Goal: Information Seeking & Learning: Learn about a topic

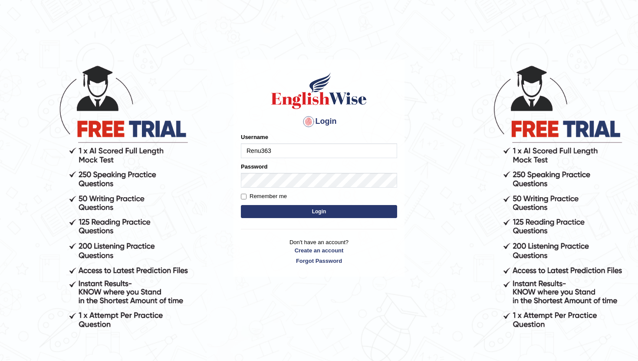
type input "Renu363"
click at [288, 212] on button "Login" at bounding box center [319, 211] width 156 height 13
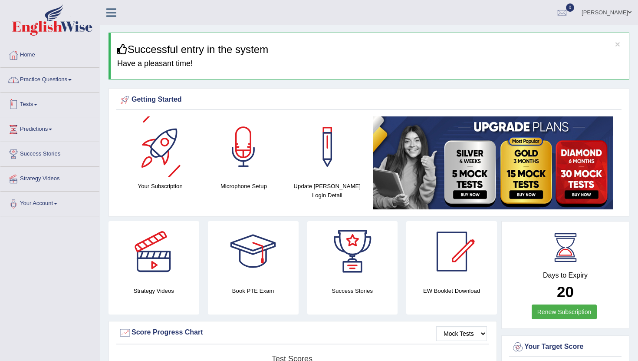
click at [74, 86] on link "Practice Questions" at bounding box center [49, 79] width 99 height 22
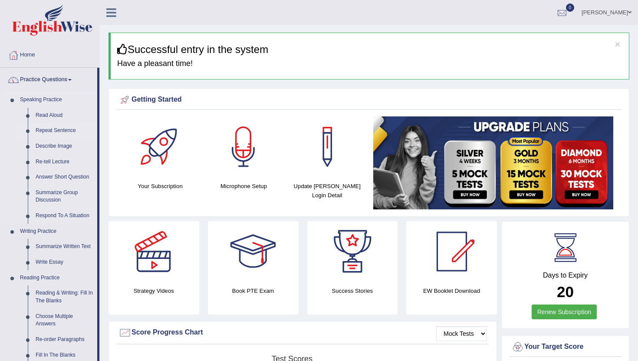
click at [58, 134] on link "Repeat Sentence" at bounding box center [65, 131] width 66 height 16
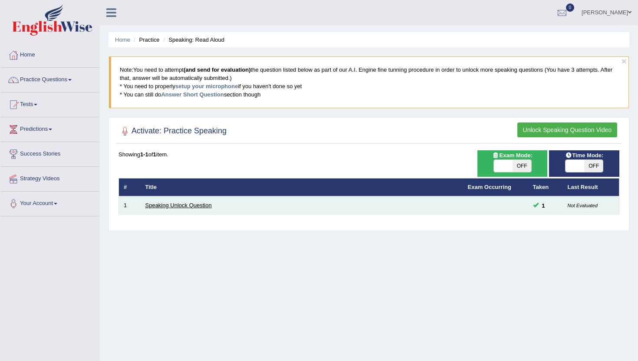
click at [165, 204] on link "Speaking Unlock Question" at bounding box center [178, 205] width 66 height 7
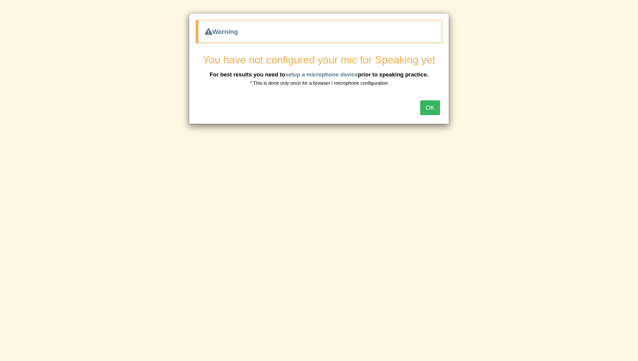
click at [431, 107] on button "OK" at bounding box center [430, 107] width 20 height 15
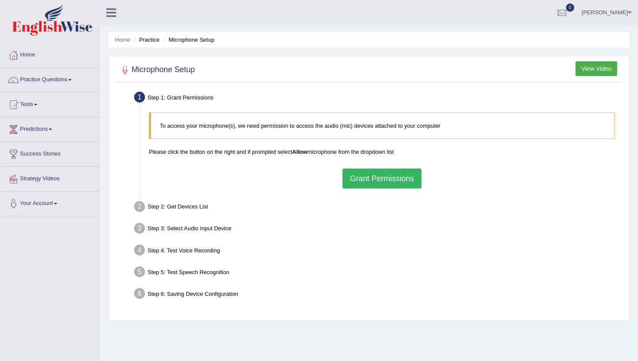
click at [369, 180] on button "Grant Permissions" at bounding box center [382, 179] width 79 height 20
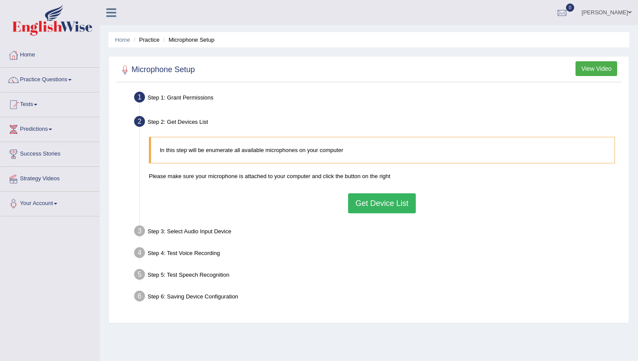
click at [374, 207] on button "Get Device List" at bounding box center [382, 203] width 68 height 20
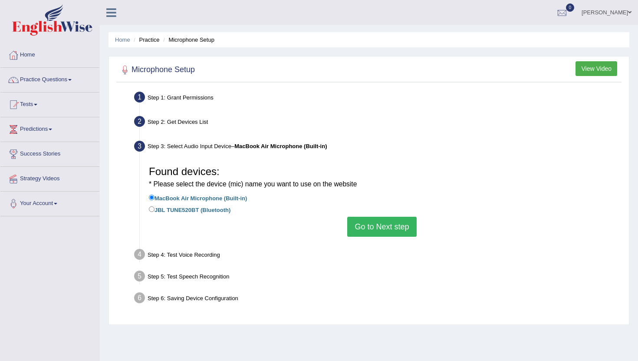
click at [226, 212] on label "JBL TUNE520BT (Bluetooth)" at bounding box center [190, 210] width 82 height 10
click at [155, 212] on input "JBL TUNE520BT (Bluetooth)" at bounding box center [152, 209] width 6 height 6
radio input "true"
click at [224, 200] on label "MacBook Air Microphone (Built-in)" at bounding box center [198, 198] width 98 height 10
click at [155, 200] on input "MacBook Air Microphone (Built-in)" at bounding box center [152, 198] width 6 height 6
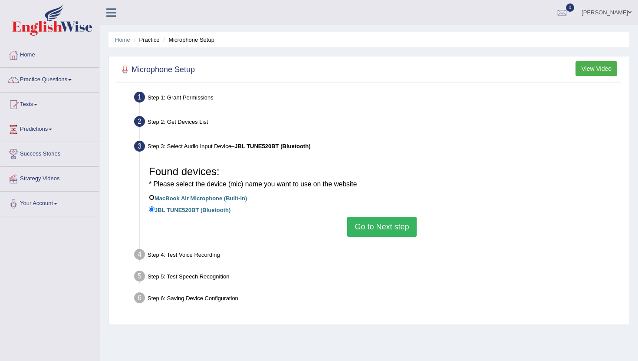
radio input "true"
click at [217, 210] on label "JBL TUNE520BT (Bluetooth)" at bounding box center [190, 210] width 82 height 10
click at [155, 210] on input "JBL TUNE520BT (Bluetooth)" at bounding box center [152, 209] width 6 height 6
radio input "true"
click at [365, 231] on button "Go to Next step" at bounding box center [381, 227] width 69 height 20
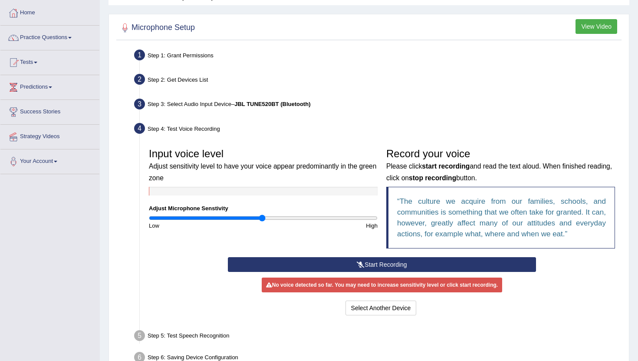
scroll to position [59, 0]
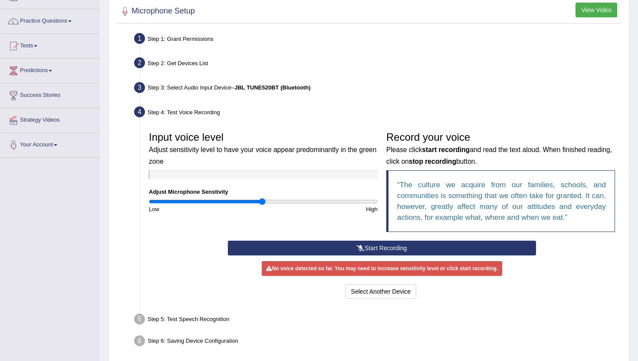
click at [328, 253] on button "Start Recording" at bounding box center [382, 248] width 308 height 15
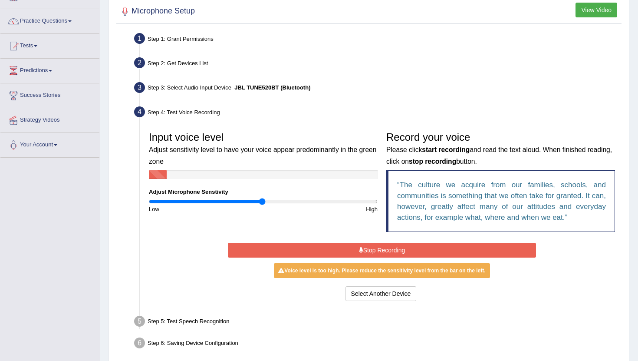
click at [328, 253] on button "Stop Recording" at bounding box center [382, 250] width 308 height 15
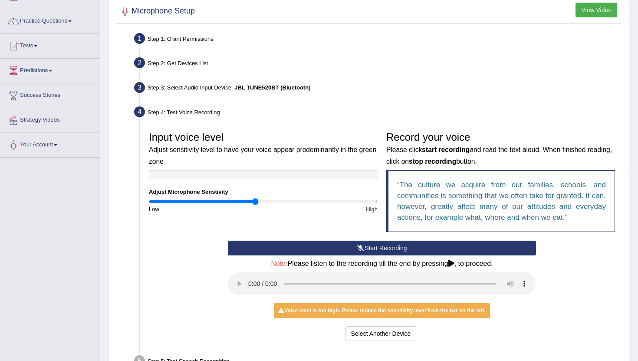
click at [255, 202] on input "range" at bounding box center [263, 201] width 229 height 7
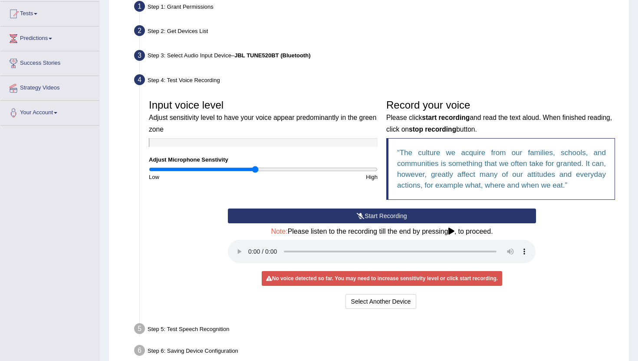
scroll to position [92, 0]
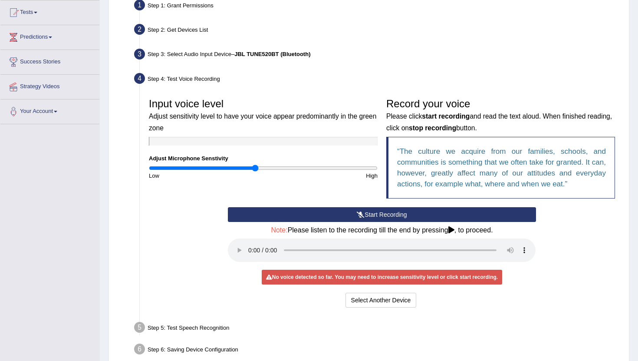
click at [330, 214] on button "Start Recording" at bounding box center [382, 214] width 308 height 15
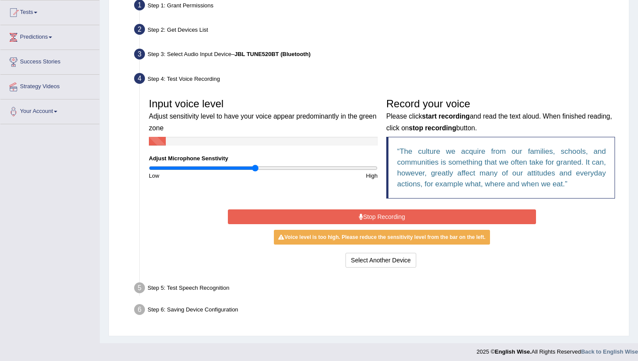
click at [330, 214] on button "Stop Recording" at bounding box center [382, 216] width 308 height 15
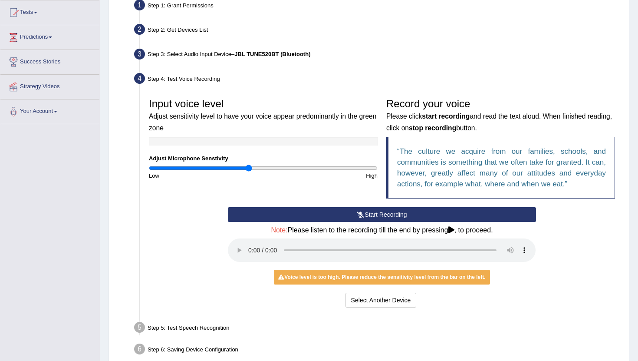
type input "0.88"
click at [249, 169] on input "range" at bounding box center [263, 168] width 229 height 7
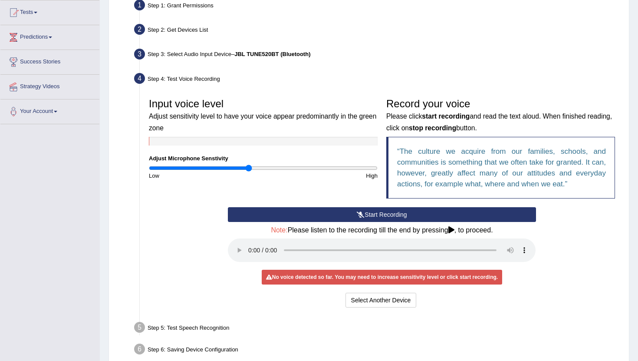
click at [323, 219] on button "Start Recording" at bounding box center [382, 214] width 308 height 15
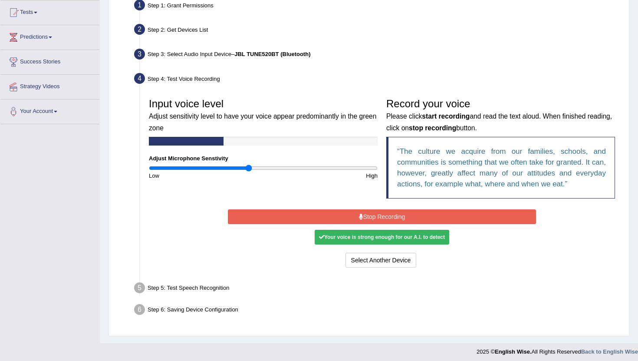
click at [323, 219] on button "Stop Recording" at bounding box center [382, 216] width 308 height 15
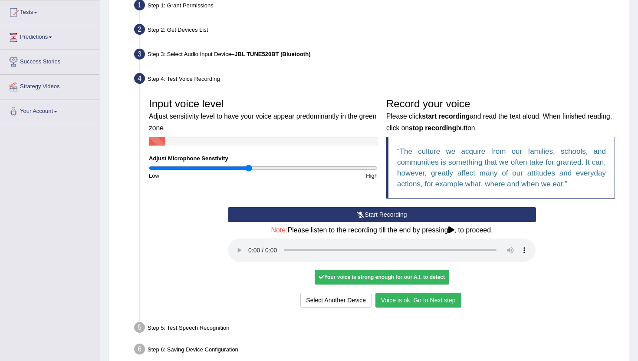
click at [414, 298] on button "Voice is ok. Go to Next step" at bounding box center [419, 300] width 86 height 15
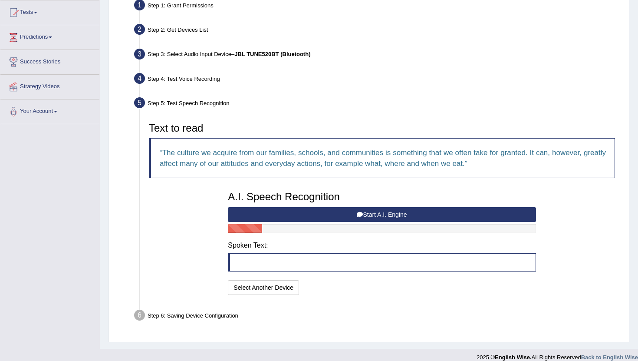
click at [367, 214] on button "Start A.I. Engine" at bounding box center [382, 214] width 308 height 15
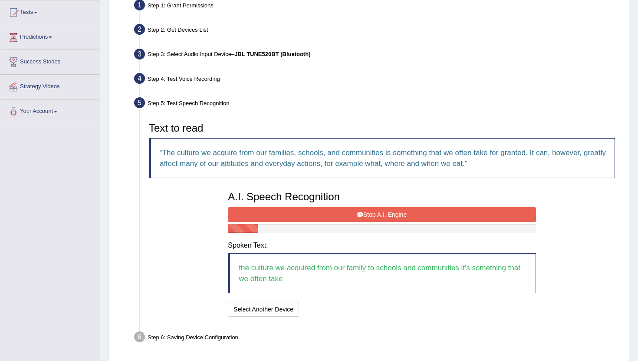
click at [367, 214] on button "Stop A.I. Engine" at bounding box center [382, 214] width 308 height 15
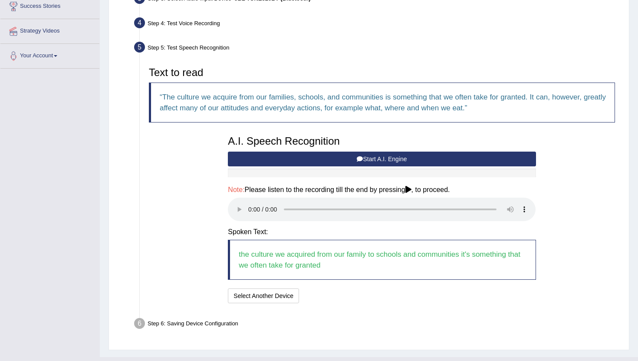
scroll to position [149, 0]
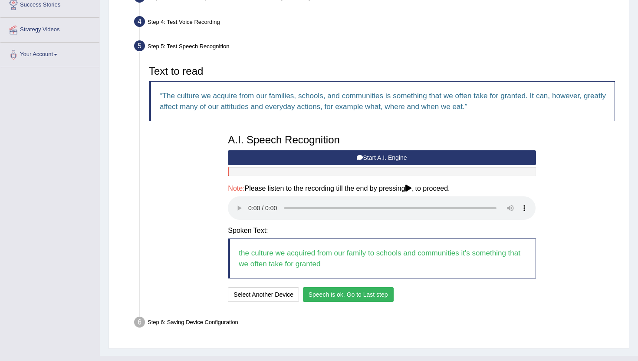
click at [329, 291] on button "Speech is ok. Go to Last step" at bounding box center [348, 294] width 91 height 15
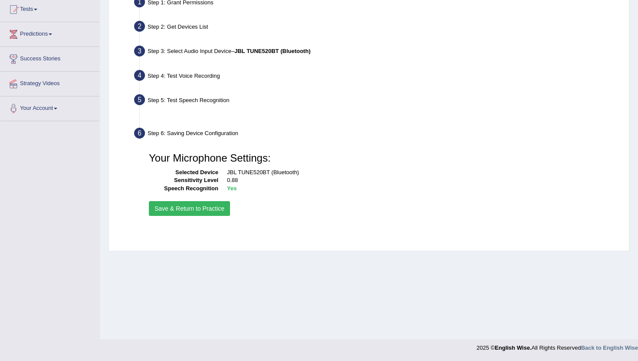
scroll to position [95, 0]
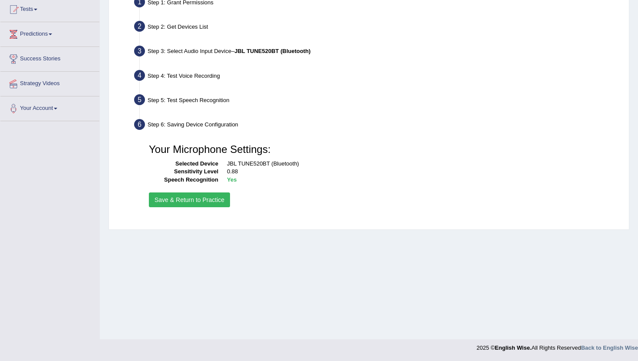
click at [221, 202] on button "Save & Return to Practice" at bounding box center [189, 199] width 81 height 15
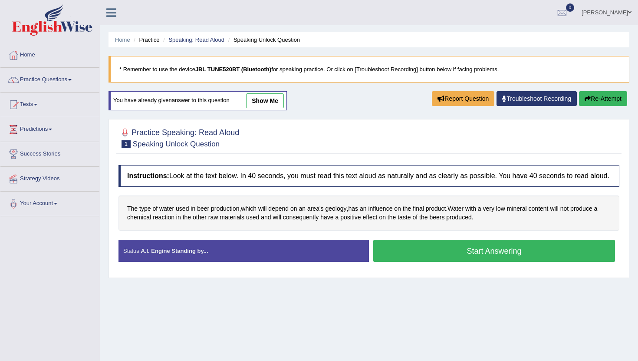
click at [448, 261] on button "Start Answering" at bounding box center [495, 251] width 242 height 22
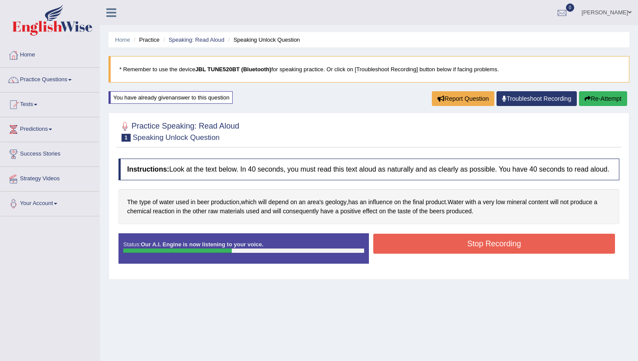
click at [450, 254] on button "Stop Recording" at bounding box center [495, 244] width 242 height 20
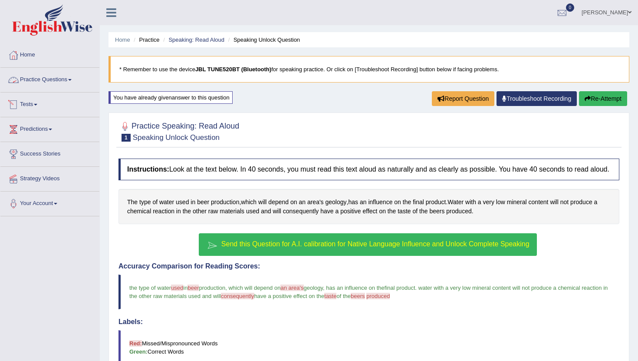
click at [53, 85] on link "Practice Questions" at bounding box center [49, 79] width 99 height 22
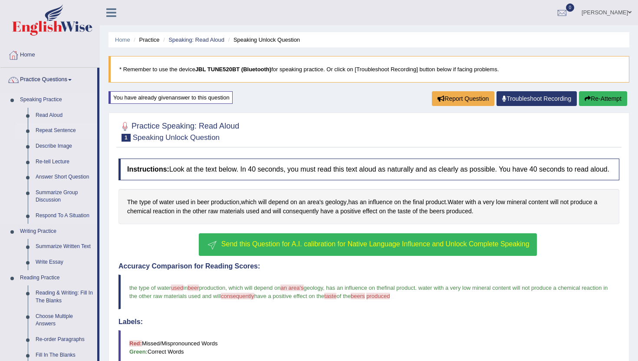
click at [46, 129] on link "Repeat Sentence" at bounding box center [65, 131] width 66 height 16
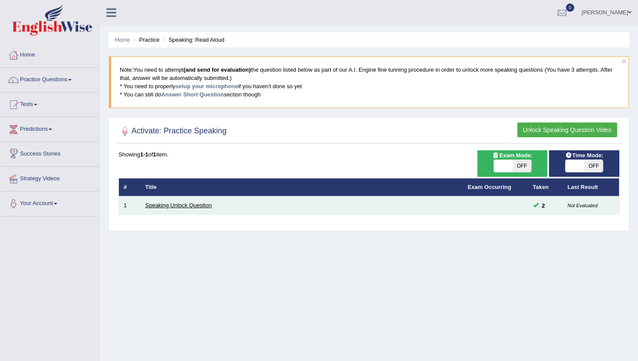
click at [173, 206] on link "Speaking Unlock Question" at bounding box center [178, 205] width 66 height 7
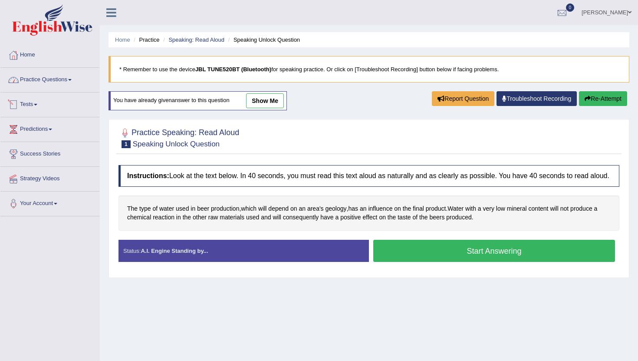
click at [62, 77] on link "Practice Questions" at bounding box center [49, 79] width 99 height 22
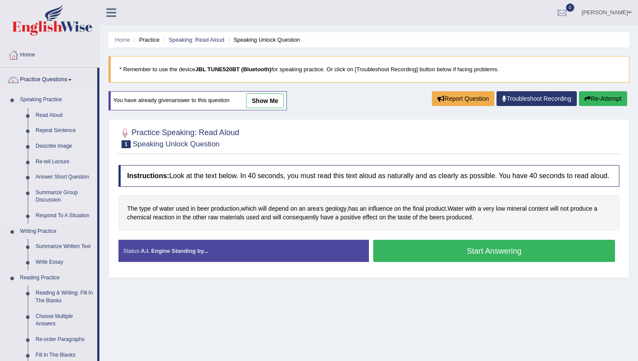
click at [54, 129] on link "Repeat Sentence" at bounding box center [65, 131] width 66 height 16
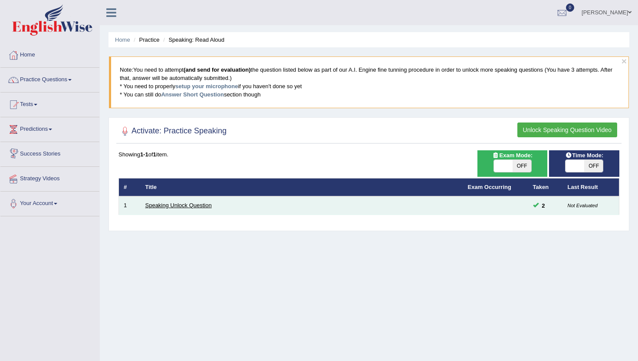
click at [160, 207] on link "Speaking Unlock Question" at bounding box center [178, 205] width 66 height 7
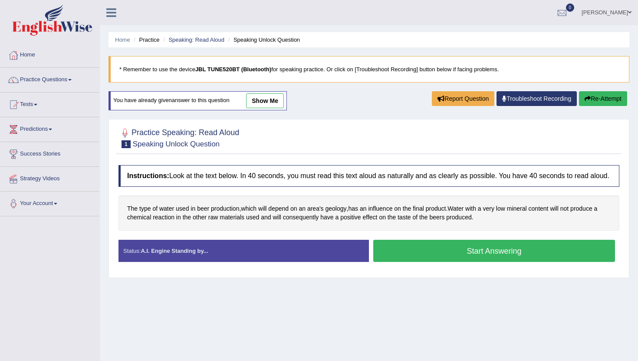
click at [201, 33] on ul "Home Practice Speaking: Read Aloud Speaking Unlock Question" at bounding box center [369, 39] width 521 height 15
click at [202, 37] on link "Speaking: Read Aloud" at bounding box center [197, 39] width 56 height 7
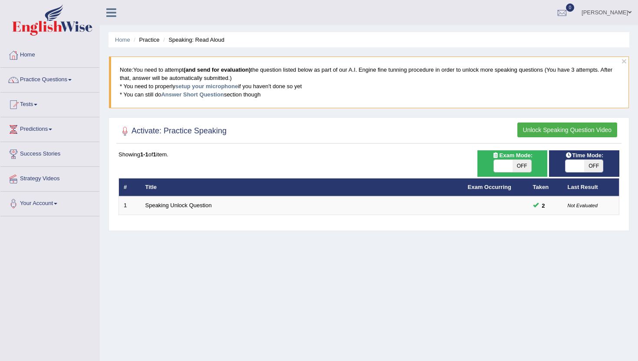
click at [590, 131] on button "Unlock Speaking Question Video" at bounding box center [568, 129] width 100 height 15
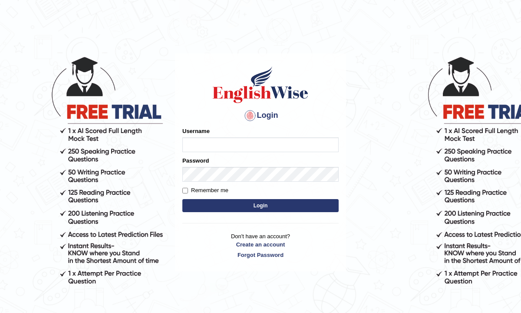
type input "Renu363"
click at [199, 203] on button "Login" at bounding box center [260, 205] width 156 height 13
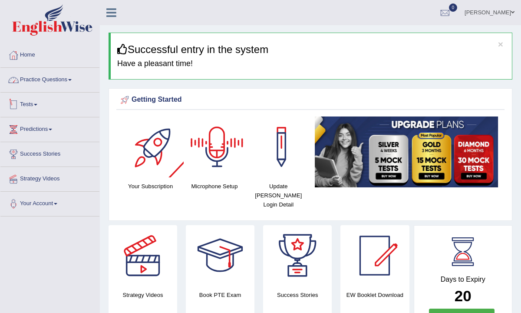
click at [61, 81] on link "Practice Questions" at bounding box center [49, 79] width 99 height 22
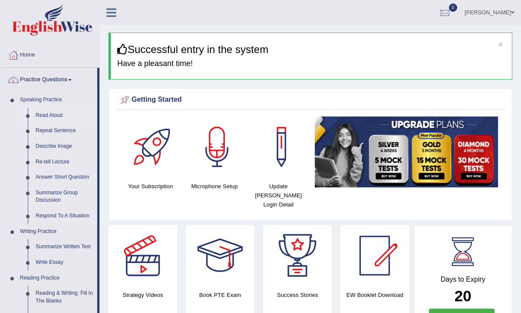
click at [52, 116] on link "Read Aloud" at bounding box center [65, 116] width 66 height 16
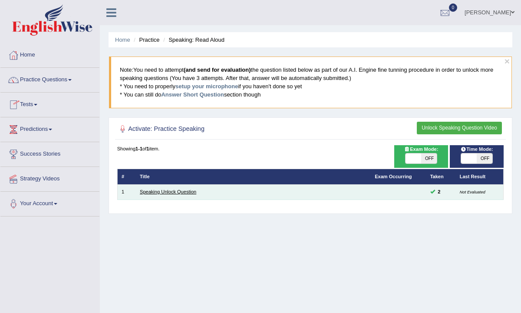
click at [185, 192] on link "Speaking Unlock Question" at bounding box center [168, 191] width 56 height 5
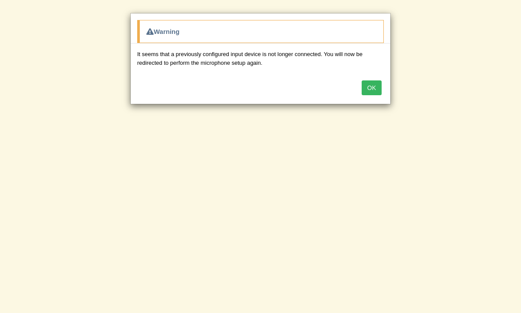
click at [374, 91] on button "OK" at bounding box center [372, 87] width 20 height 15
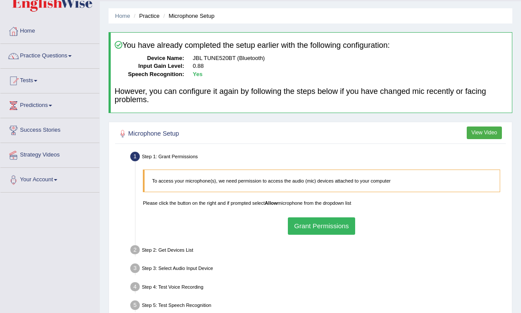
scroll to position [17, 0]
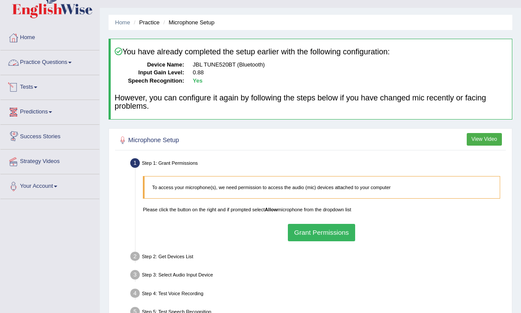
click at [52, 58] on link "Practice Questions" at bounding box center [49, 61] width 99 height 22
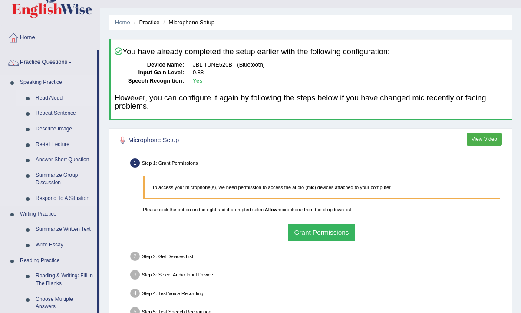
click at [57, 97] on link "Read Aloud" at bounding box center [65, 98] width 66 height 16
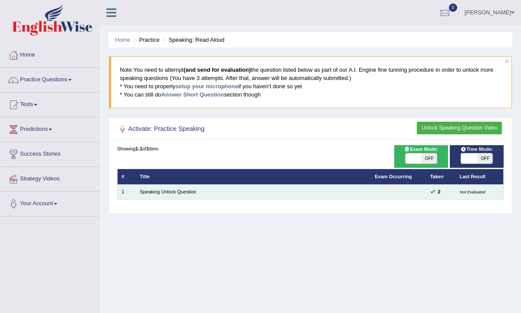
click at [224, 193] on td "Speaking Unlock Question" at bounding box center [253, 191] width 235 height 15
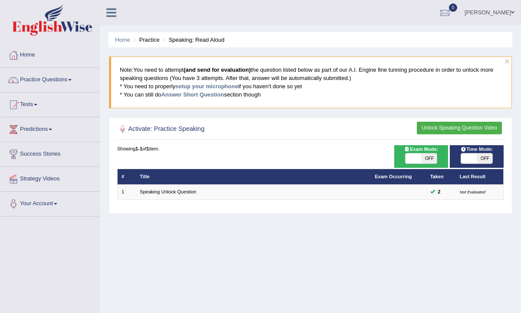
click at [448, 131] on button "Unlock Speaking Question Video" at bounding box center [459, 128] width 85 height 13
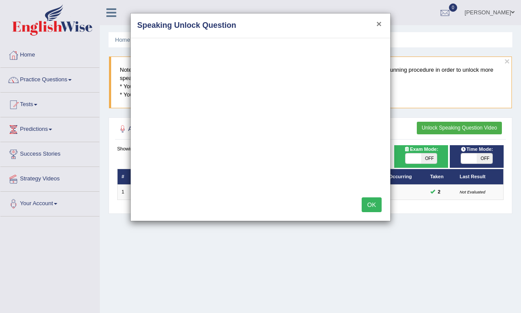
click at [377, 25] on button "×" at bounding box center [379, 23] width 5 height 9
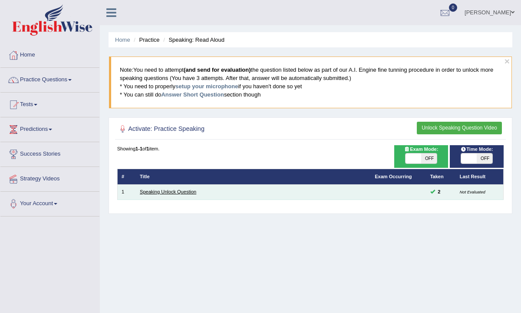
click at [175, 193] on link "Speaking Unlock Question" at bounding box center [168, 191] width 56 height 5
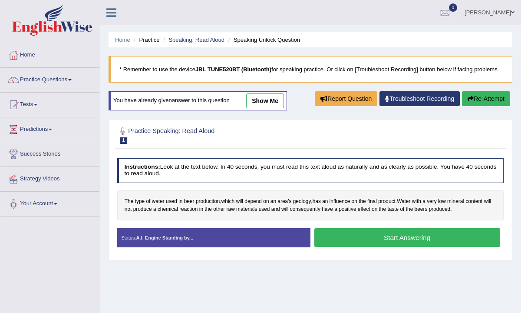
click at [356, 245] on button "Start Answering" at bounding box center [407, 237] width 186 height 19
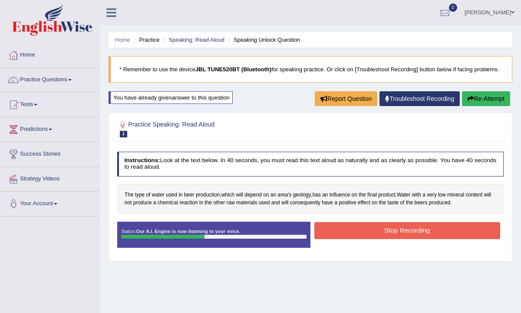
click at [356, 239] on button "Stop Recording" at bounding box center [407, 230] width 186 height 17
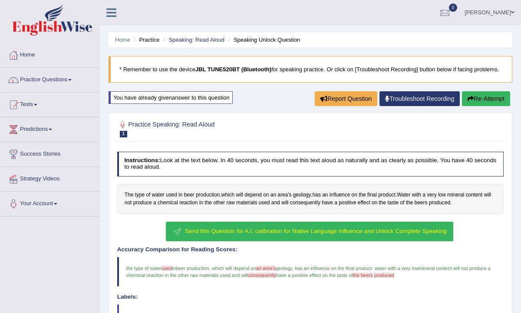
click at [344, 234] on span "Send this Question for A.I. calibration for Native Language Influence and Unloc…" at bounding box center [316, 231] width 262 height 7
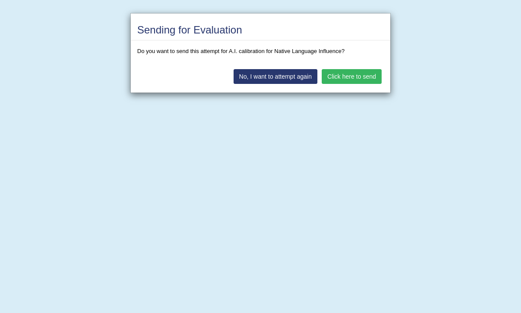
click at [354, 79] on button "Click here to send" at bounding box center [352, 76] width 60 height 15
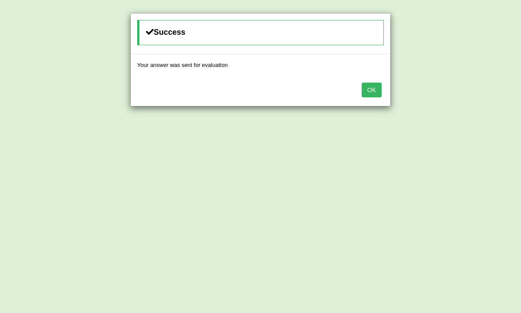
click at [374, 96] on button "OK" at bounding box center [372, 90] width 20 height 15
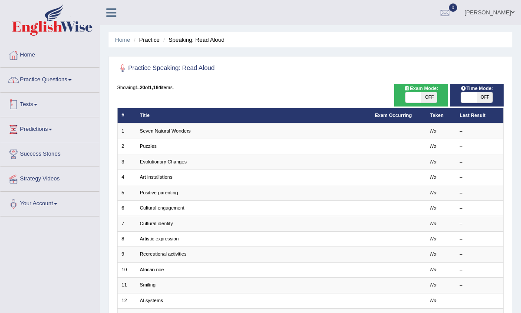
click at [76, 85] on link "Practice Questions" at bounding box center [49, 79] width 99 height 22
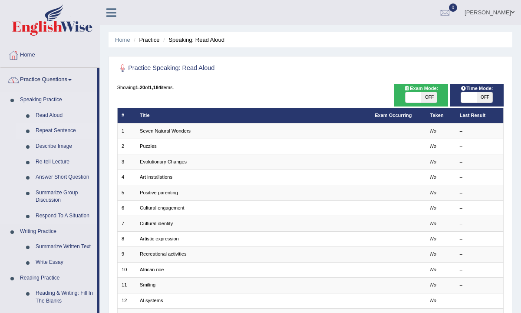
click at [57, 128] on link "Repeat Sentence" at bounding box center [65, 131] width 66 height 16
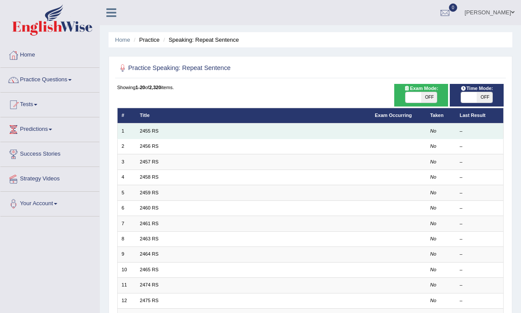
click at [162, 134] on td "2455 RS" at bounding box center [253, 130] width 235 height 15
click at [149, 131] on link "2455 RS" at bounding box center [149, 130] width 19 height 5
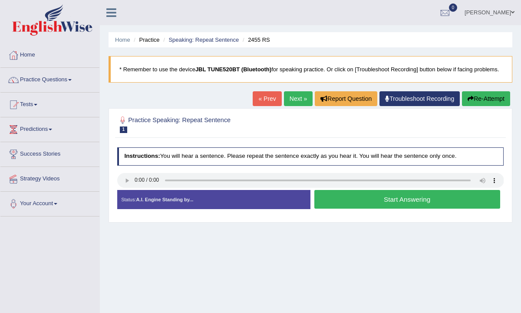
click at [339, 208] on button "Start Answering" at bounding box center [407, 199] width 186 height 19
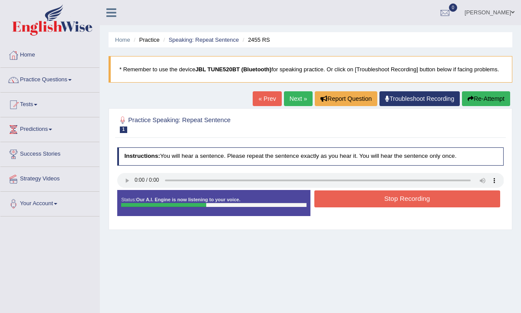
click at [339, 207] on button "Stop Recording" at bounding box center [407, 198] width 186 height 17
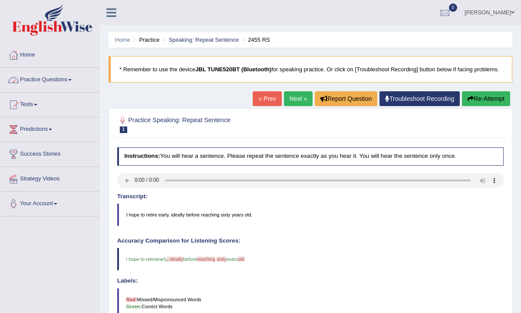
click at [74, 83] on link "Practice Questions" at bounding box center [49, 79] width 99 height 22
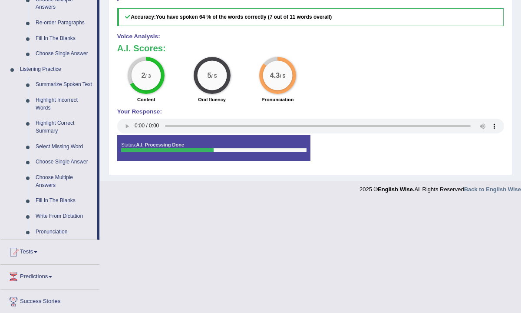
scroll to position [319, 0]
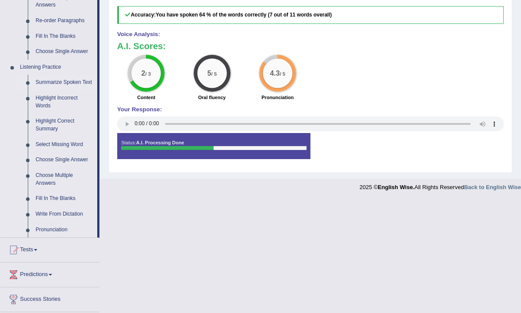
click at [40, 83] on link "Summarize Spoken Text" at bounding box center [65, 83] width 66 height 16
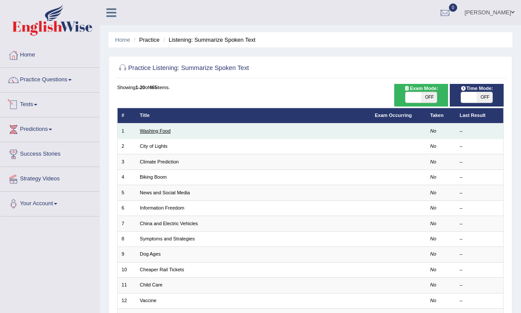
click at [146, 130] on link "Washing Food" at bounding box center [155, 130] width 31 height 5
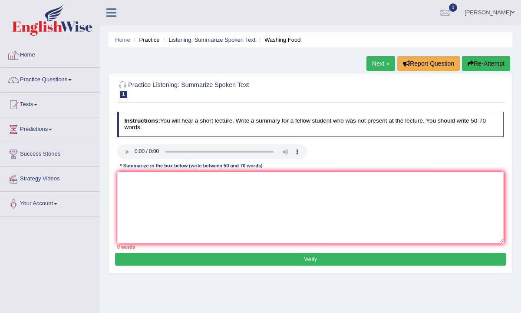
click at [23, 51] on link "Home" at bounding box center [49, 54] width 99 height 22
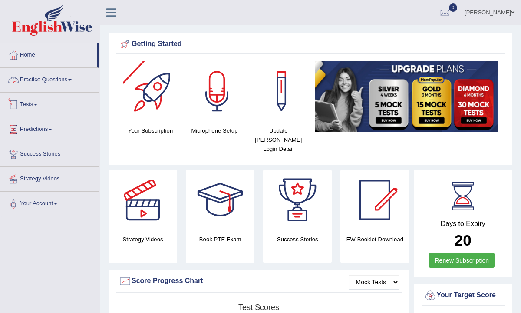
click at [67, 75] on link "Practice Questions" at bounding box center [49, 79] width 99 height 22
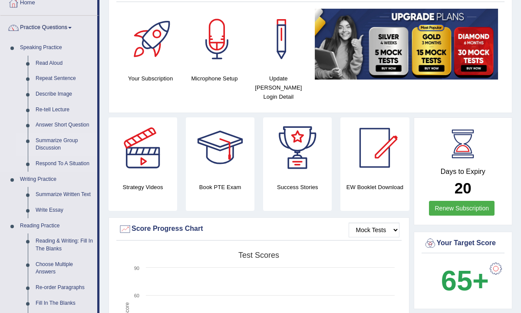
scroll to position [53, 0]
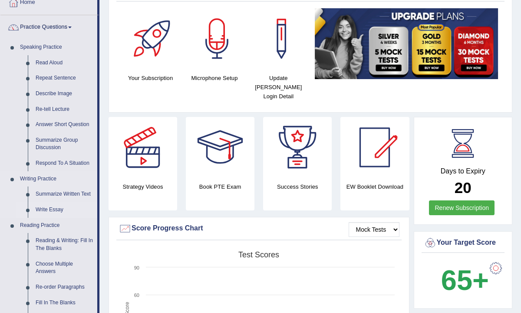
click at [58, 212] on link "Write Essay" at bounding box center [65, 210] width 66 height 16
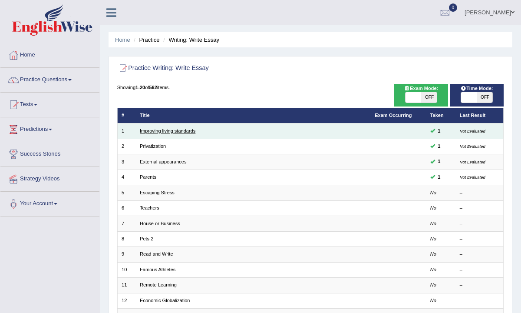
click at [185, 130] on link "Improving living standards" at bounding box center [168, 130] width 56 height 5
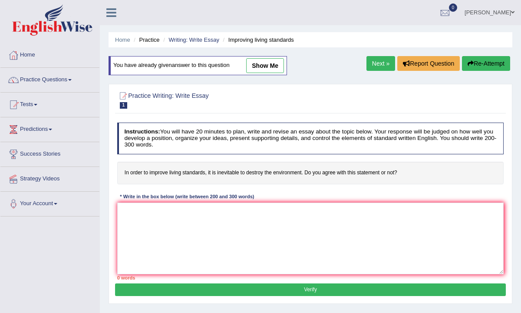
click at [262, 62] on link "show me" at bounding box center [265, 65] width 38 height 15
type textarea "The increasing influence of standards of living on our lives has ignited numero…"
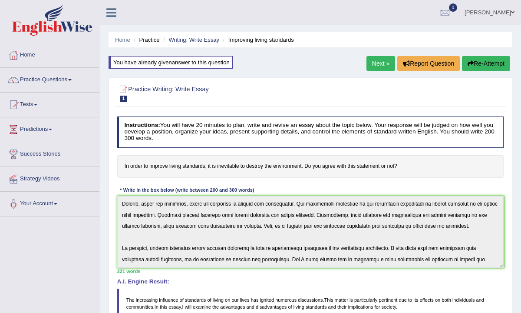
click at [382, 66] on link "Next »" at bounding box center [381, 63] width 29 height 15
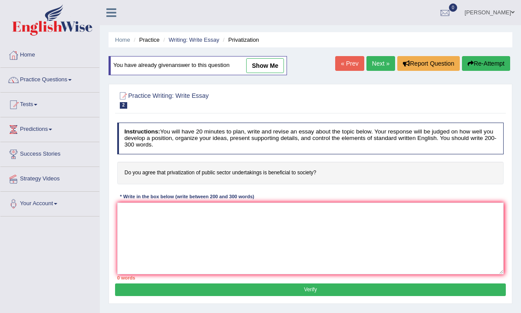
click at [273, 69] on link "show me" at bounding box center [265, 65] width 38 height 15
type textarea "The increasing influence of privatization of the public sector on our lives has…"
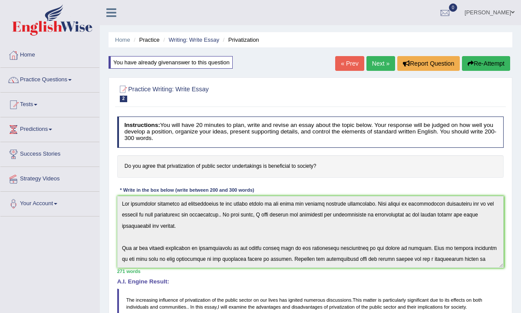
click at [372, 67] on link "Next »" at bounding box center [381, 63] width 29 height 15
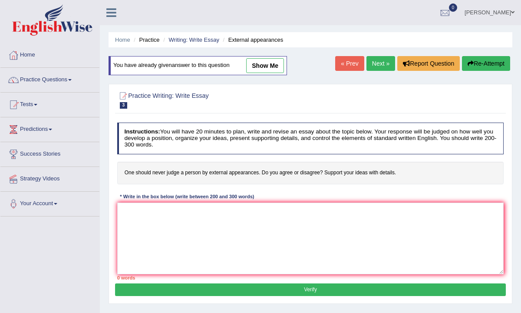
click at [273, 67] on link "show me" at bounding box center [265, 65] width 38 height 15
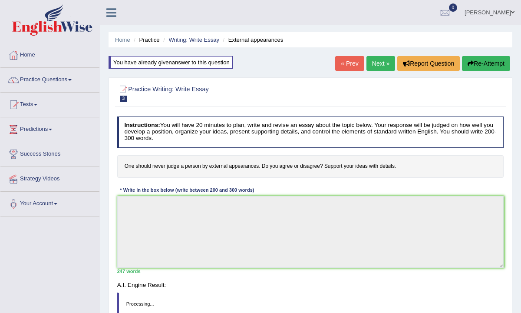
type textarea "The increasing influence of external appearances on our lives has ignited numer…"
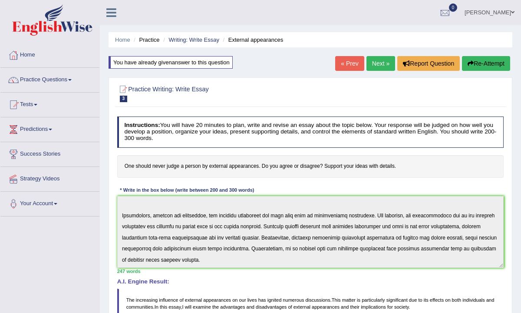
click at [373, 66] on link "Next »" at bounding box center [381, 63] width 29 height 15
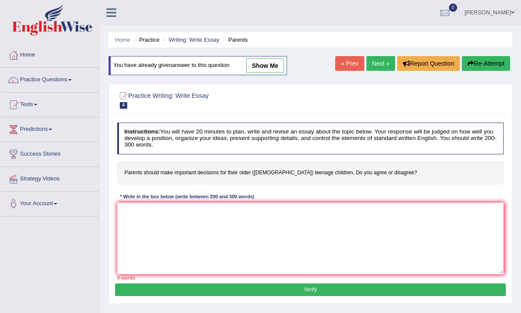
click at [268, 62] on link "show me" at bounding box center [265, 65] width 38 height 15
type textarea "The increasing influence of teenage children on our lives has ignited numerous …"
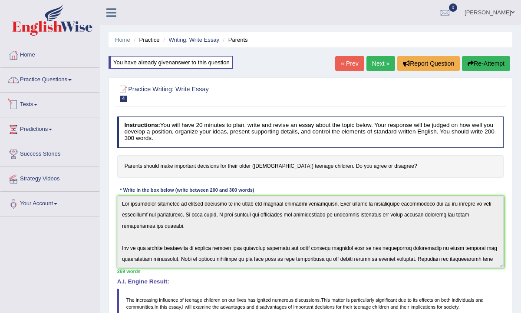
click at [59, 83] on link "Practice Questions" at bounding box center [49, 79] width 99 height 22
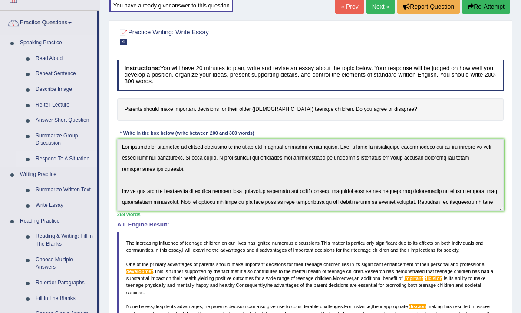
scroll to position [58, 0]
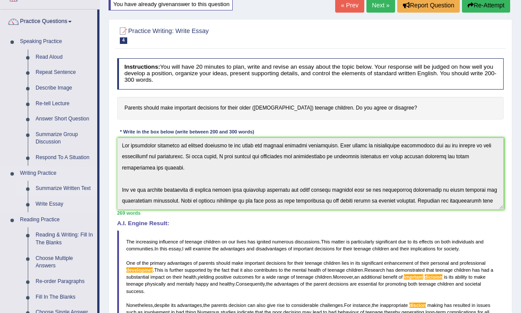
click at [54, 190] on link "Summarize Written Text" at bounding box center [65, 189] width 66 height 16
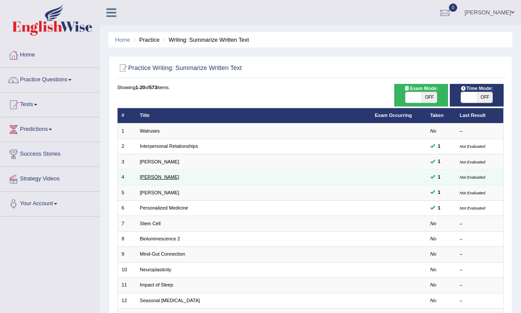
click at [158, 174] on link "[PERSON_NAME]" at bounding box center [160, 176] width 40 height 5
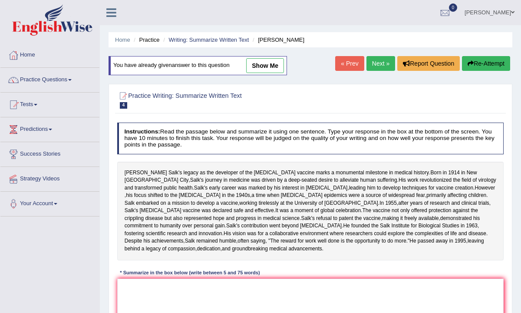
click at [269, 65] on link "show me" at bounding box center [265, 65] width 38 height 15
type textarea "[PERSON_NAME] legacy as the developer of the [MEDICAL_DATA] marks a monumental …"
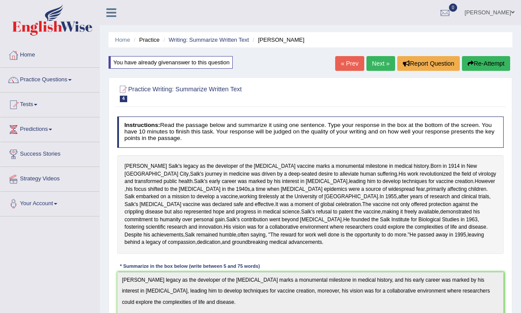
click at [374, 63] on link "Next »" at bounding box center [381, 63] width 29 height 15
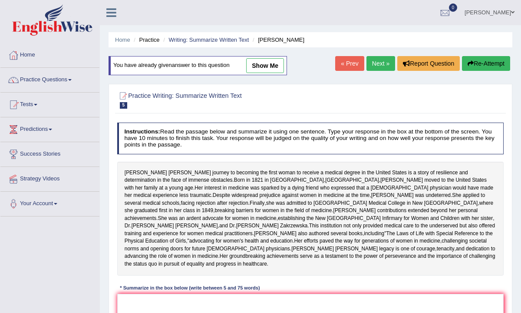
click at [351, 59] on link "« Prev" at bounding box center [349, 63] width 29 height 15
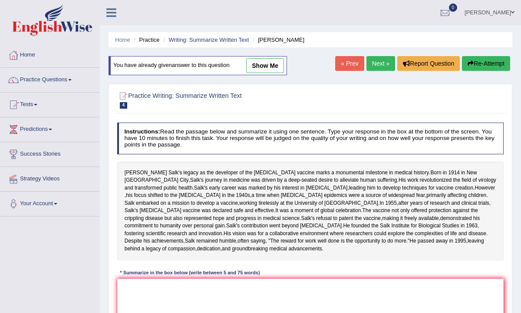
click at [350, 64] on link "« Prev" at bounding box center [349, 63] width 29 height 15
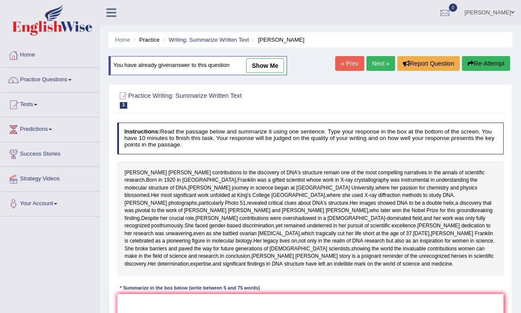
click at [263, 69] on link "show me" at bounding box center [265, 65] width 38 height 15
type textarea "Franklin's journey in science began at Cambridge University, where her passion …"
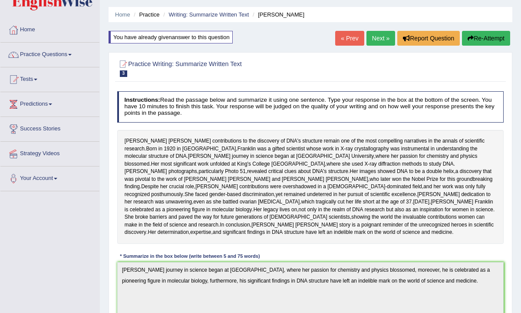
scroll to position [24, 0]
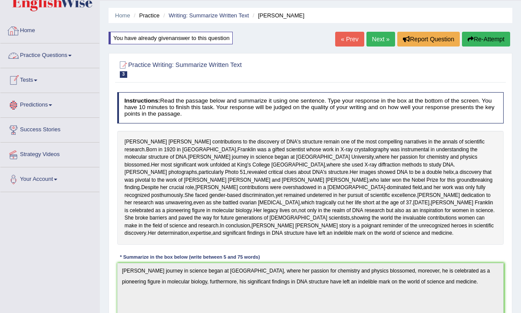
click at [30, 34] on link "Home" at bounding box center [49, 30] width 99 height 22
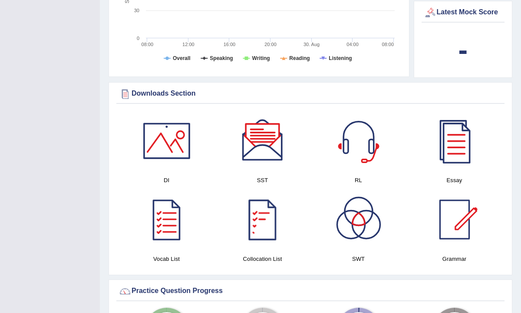
scroll to position [360, 0]
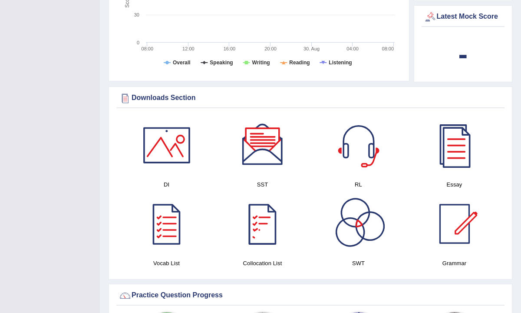
click at [350, 213] on div at bounding box center [358, 223] width 61 height 61
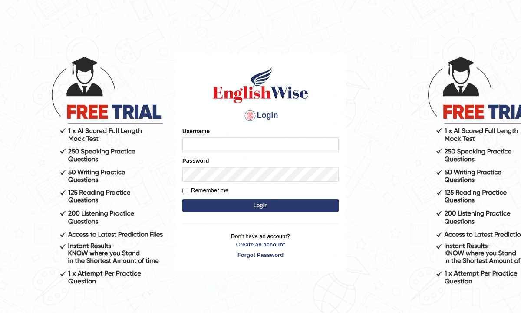
type input "Renu363"
click at [253, 207] on button "Login" at bounding box center [260, 205] width 156 height 13
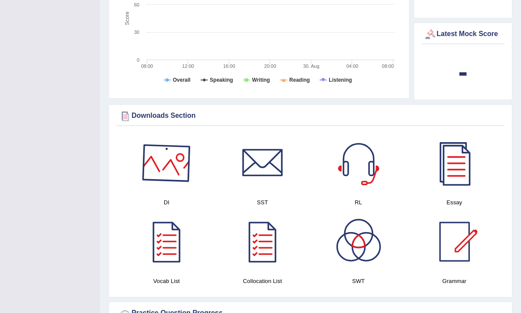
scroll to position [423, 0]
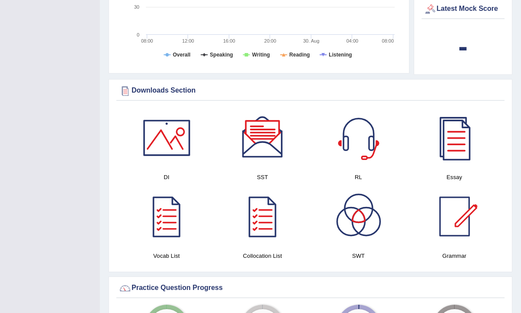
click at [359, 227] on div at bounding box center [358, 216] width 61 height 61
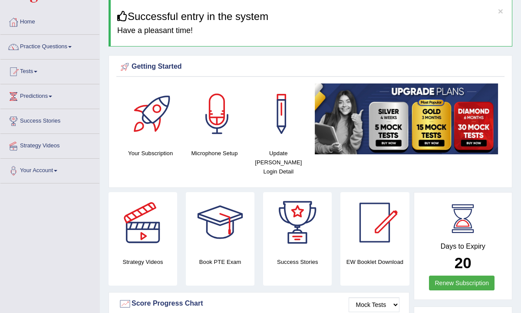
scroll to position [0, 0]
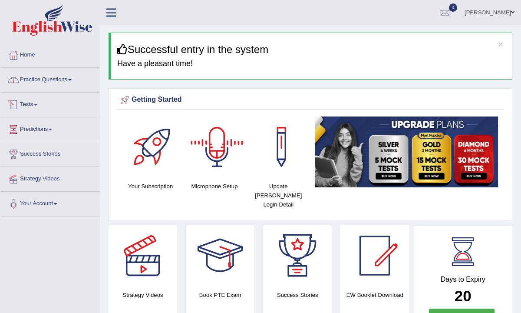
click at [59, 83] on link "Practice Questions" at bounding box center [49, 79] width 99 height 22
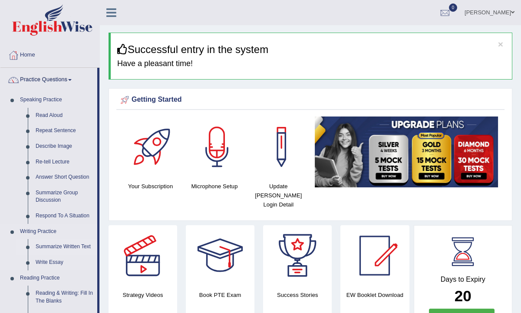
click at [52, 247] on link "Summarize Written Text" at bounding box center [65, 247] width 66 height 16
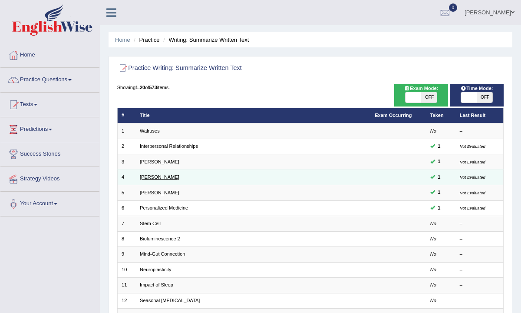
click at [158, 174] on link "[PERSON_NAME]" at bounding box center [160, 176] width 40 height 5
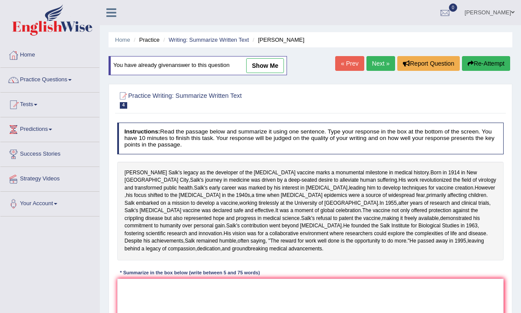
click at [267, 63] on link "show me" at bounding box center [265, 65] width 38 height 15
type textarea "Jonas Salk's legacy as the developer of the polio vaccine marks a monumental mi…"
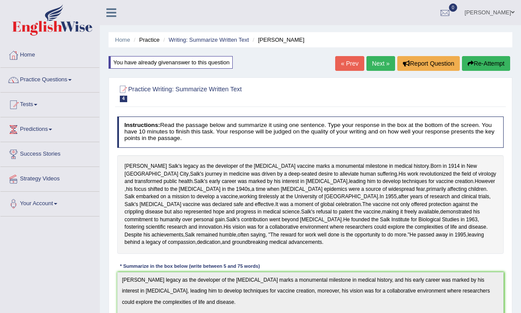
click at [488, 61] on button "Re-Attempt" at bounding box center [486, 63] width 48 height 15
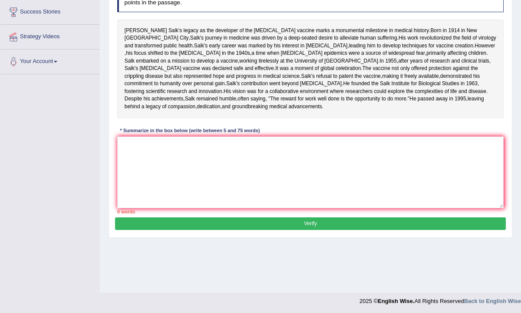
scroll to position [143, 0]
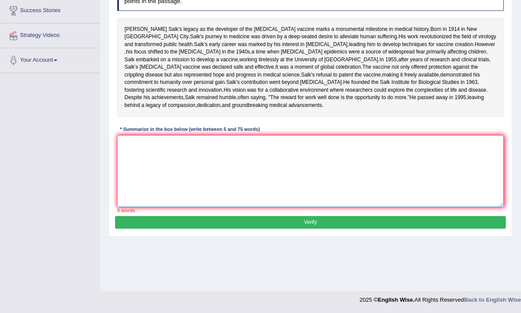
click at [307, 185] on textarea at bounding box center [310, 171] width 387 height 72
click at [399, 36] on span "His" at bounding box center [402, 37] width 7 height 8
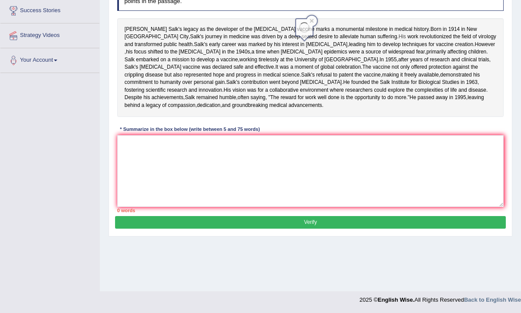
click at [302, 36] on div at bounding box center [304, 39] width 15 height 7
click at [399, 36] on span "His" at bounding box center [402, 37] width 7 height 8
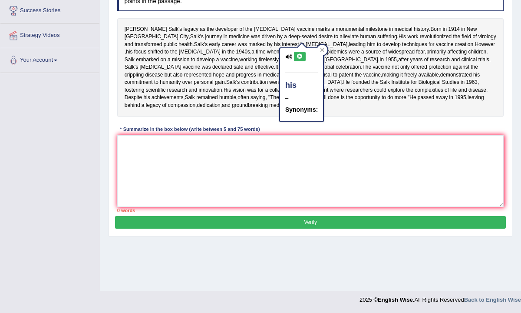
click at [429, 49] on span "for" at bounding box center [432, 45] width 6 height 8
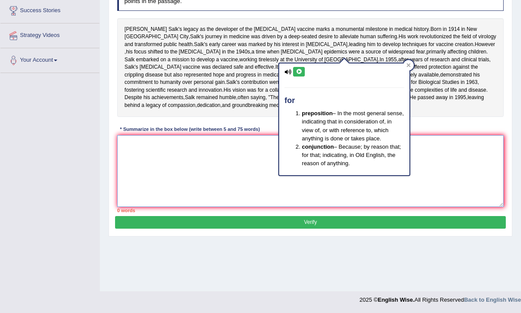
click at [205, 194] on textarea at bounding box center [310, 171] width 387 height 72
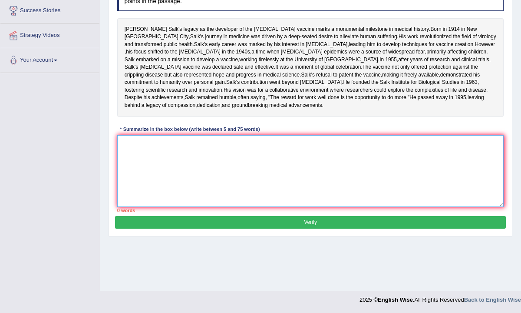
type textarea "H"
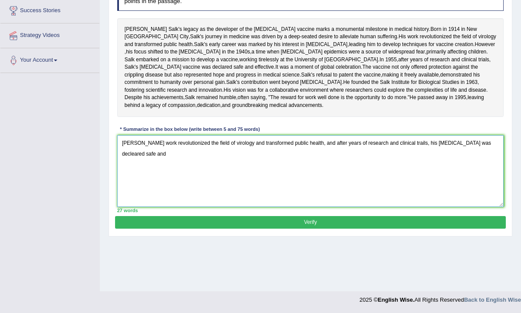
click at [484, 182] on textarea "Jonas Salk's work revolutionized the field of virology and transformed public h…" at bounding box center [310, 171] width 387 height 72
click at [414, 182] on textarea "Jonas Salk's work revolutionized the field of virology and transformed public h…" at bounding box center [310, 171] width 387 height 72
click at [162, 193] on textarea "Jonas Salk's work revolutionized the field of virology and transformed public h…" at bounding box center [310, 171] width 387 height 72
click at [175, 194] on textarea "Jonas Salk's work revolutionized the field of virology and transformed public h…" at bounding box center [310, 171] width 387 height 72
click at [180, 193] on textarea "Jonas Salk's work revolutionized the field of virology and transformed public h…" at bounding box center [310, 171] width 387 height 72
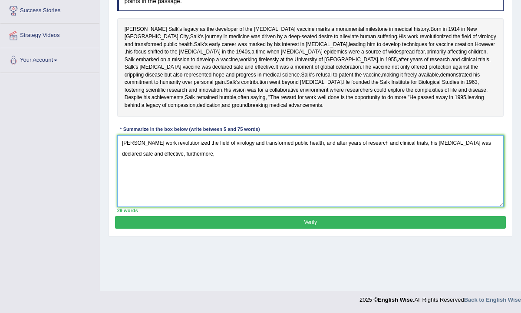
click at [209, 196] on textarea "Jonas Salk's work revolutionized the field of virology and transformed public h…" at bounding box center [310, 171] width 387 height 72
click at [235, 192] on textarea "Jonas Salk's work revolutionized the field of virology and transformed public h…" at bounding box center [310, 171] width 387 height 72
click at [137, 207] on textarea "Jonas Salk's work revolutionized the field of virology and transformed public h…" at bounding box center [310, 171] width 387 height 72
click at [165, 193] on textarea "Jonas Salk's work revolutionized the field of virology and transformed public h…" at bounding box center [310, 171] width 387 height 72
click at [179, 193] on textarea "Jonas Salk's work revolutionized the field of virology and transformed public h…" at bounding box center [310, 171] width 387 height 72
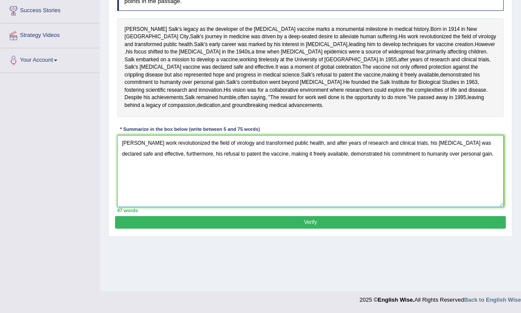
click at [349, 207] on textarea "Jonas Salk's work revolutionized the field of virology and transformed public h…" at bounding box center [310, 171] width 387 height 72
type textarea "Jonas Salk's work revolutionized the field of virology and transformed public h…"
click at [343, 228] on button "Verify" at bounding box center [310, 222] width 390 height 13
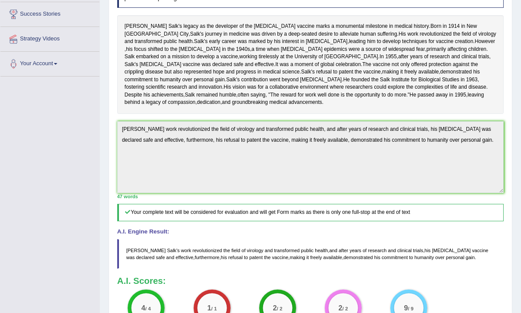
scroll to position [0, 0]
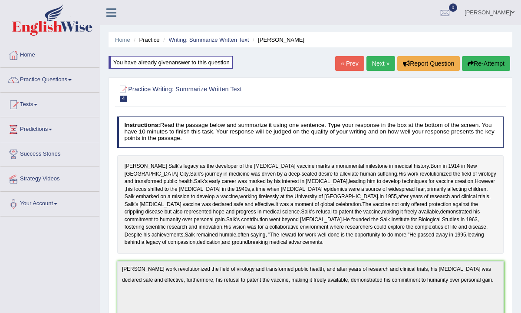
click at [383, 62] on link "Next »" at bounding box center [381, 63] width 29 height 15
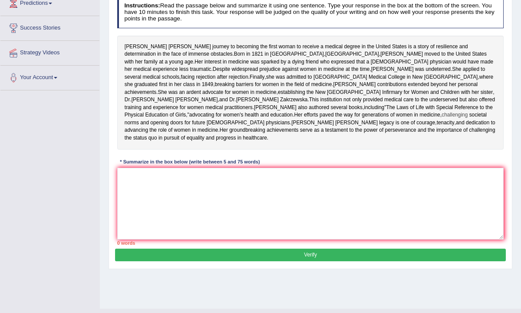
scroll to position [143, 0]
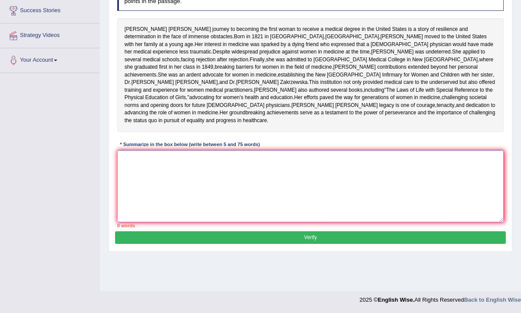
click at [144, 190] on textarea at bounding box center [310, 186] width 387 height 72
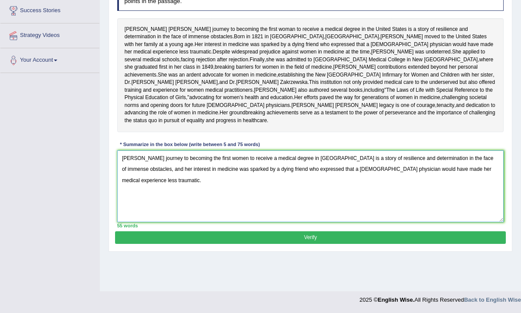
type textarea "[PERSON_NAME] journey to becoming the first women to receive a medical degree i…"
click at [299, 244] on button "Verify" at bounding box center [310, 237] width 390 height 13
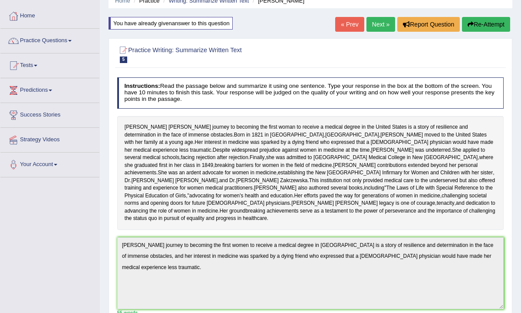
scroll to position [53, 0]
